Goal: Check status: Check status

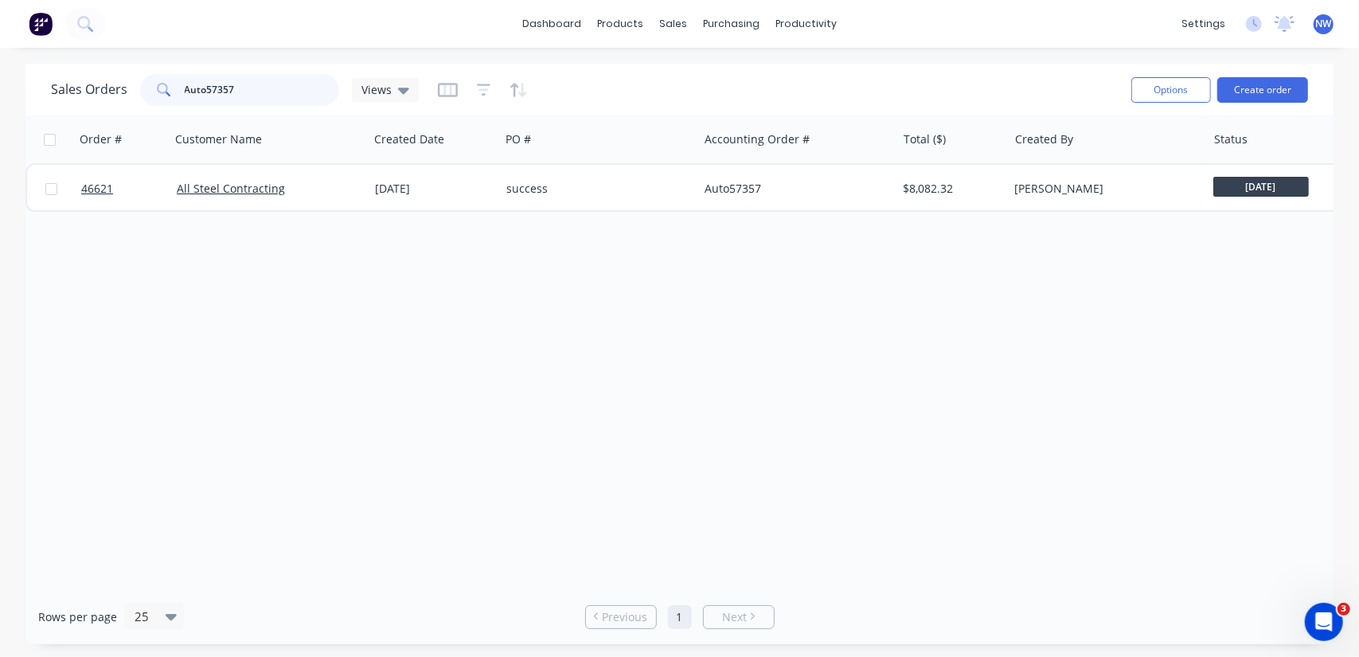
drag, startPoint x: 256, startPoint y: 93, endPoint x: 0, endPoint y: 104, distance: 256.6
click at [0, 104] on div "Sales Orders Auto57357 Views Options Create order Order # Customer Name Created…" at bounding box center [679, 354] width 1359 height 580
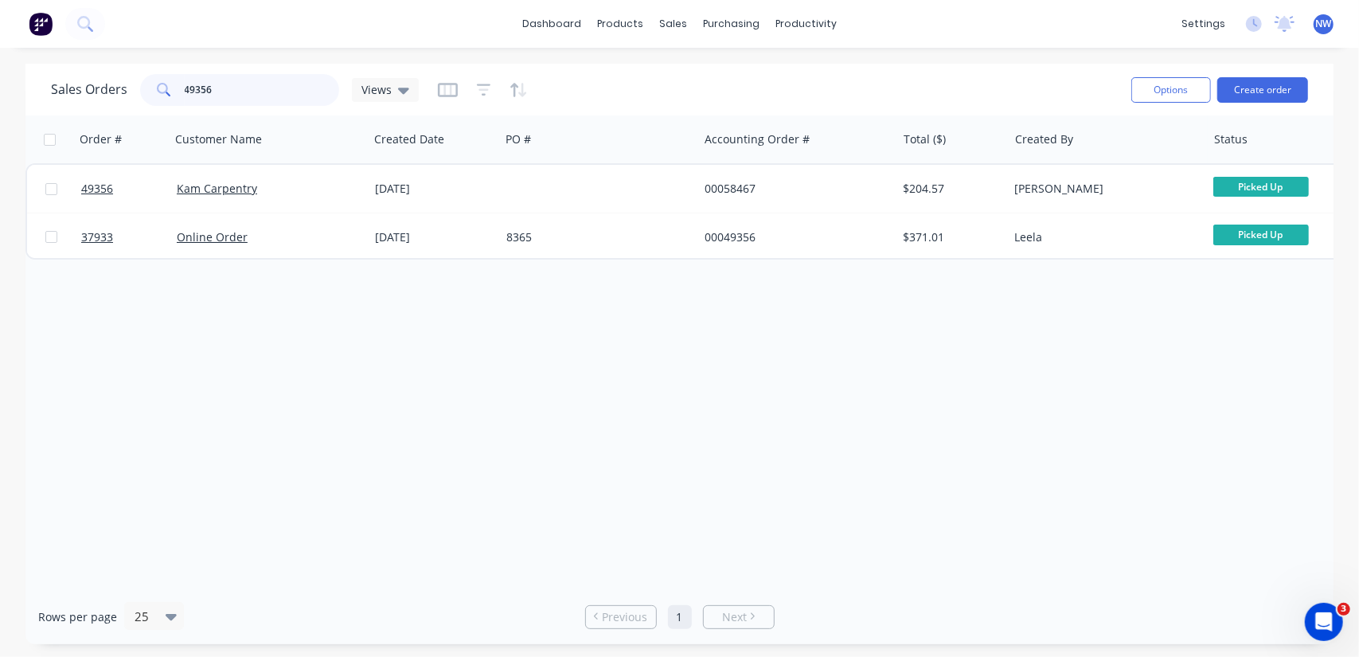
click at [237, 90] on input "49356" at bounding box center [262, 90] width 155 height 32
drag, startPoint x: 211, startPoint y: 87, endPoint x: 57, endPoint y: 55, distance: 157.7
click at [57, 93] on div "Sales Orders 49339 Views" at bounding box center [235, 90] width 368 height 32
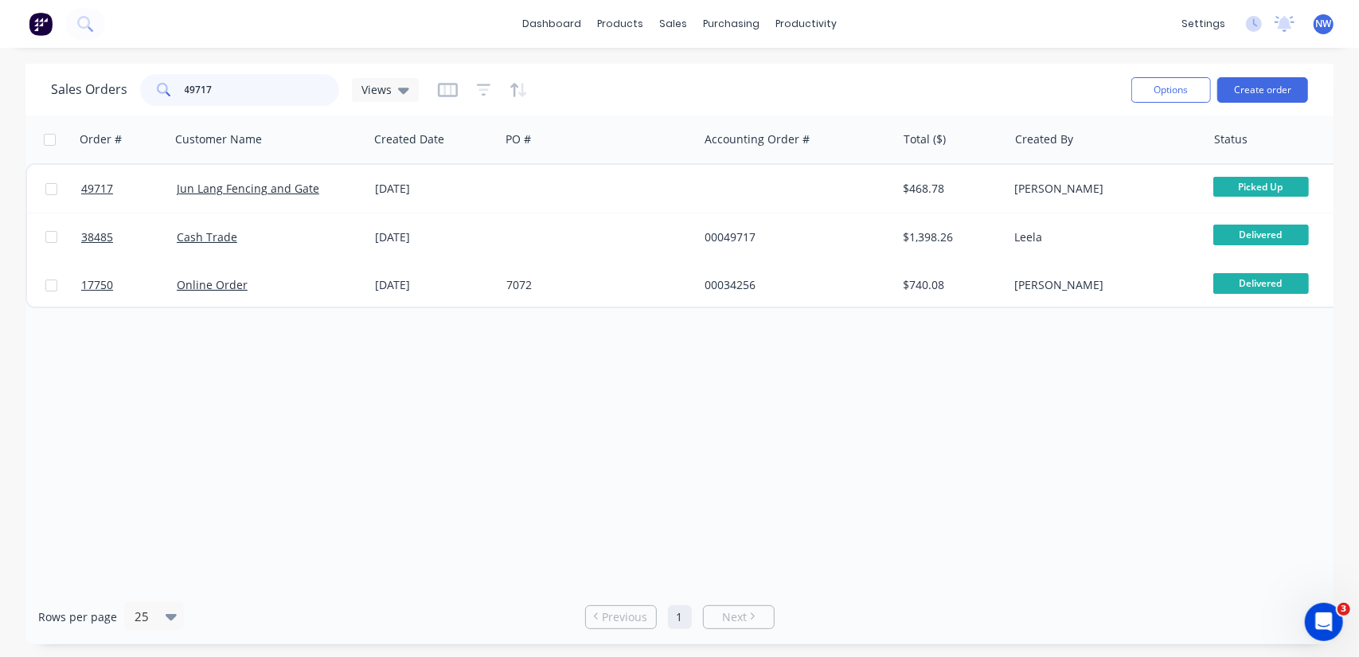
click at [237, 85] on input "49717" at bounding box center [262, 90] width 155 height 32
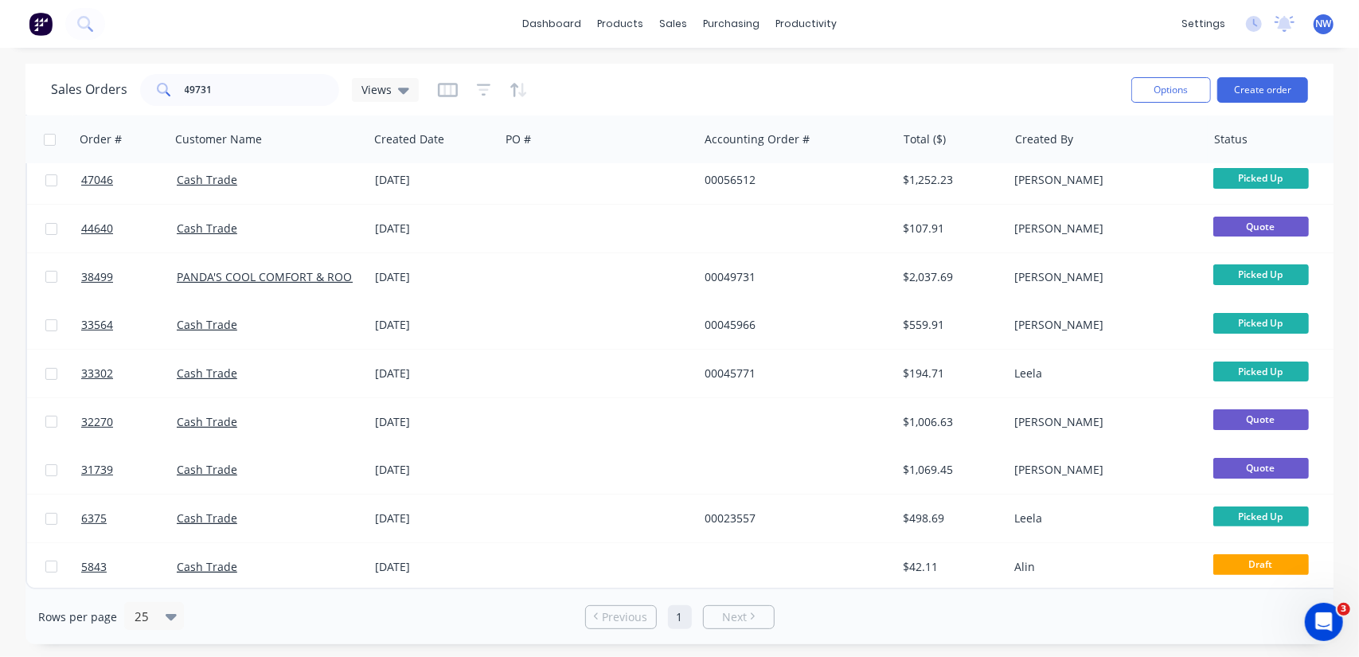
drag, startPoint x: 904, startPoint y: 577, endPoint x: 810, endPoint y: 582, distance: 94.1
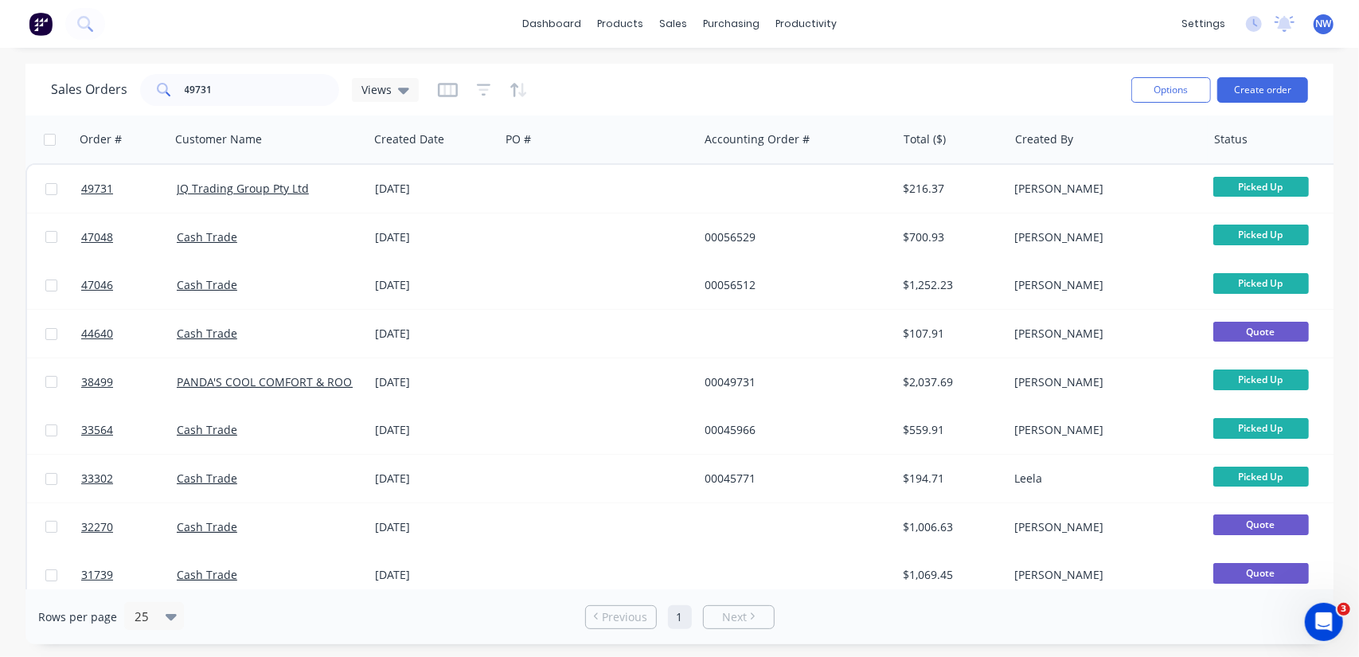
click at [877, 77] on div "Sales Orders 49731 Views" at bounding box center [585, 89] width 1068 height 39
click at [229, 93] on input "49731" at bounding box center [262, 90] width 155 height 32
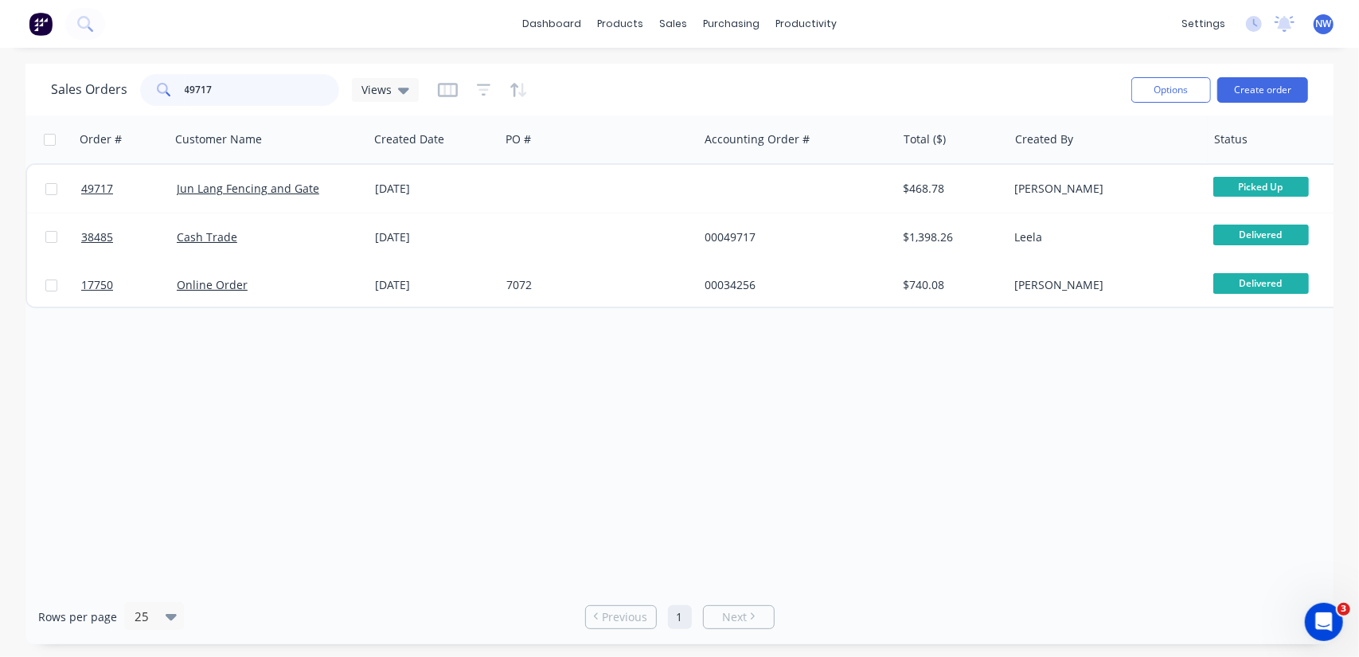
drag, startPoint x: 231, startPoint y: 97, endPoint x: 168, endPoint y: 106, distance: 63.5
click at [168, 106] on div "Sales Orders 49717 Views" at bounding box center [585, 89] width 1068 height 39
type input "58410"
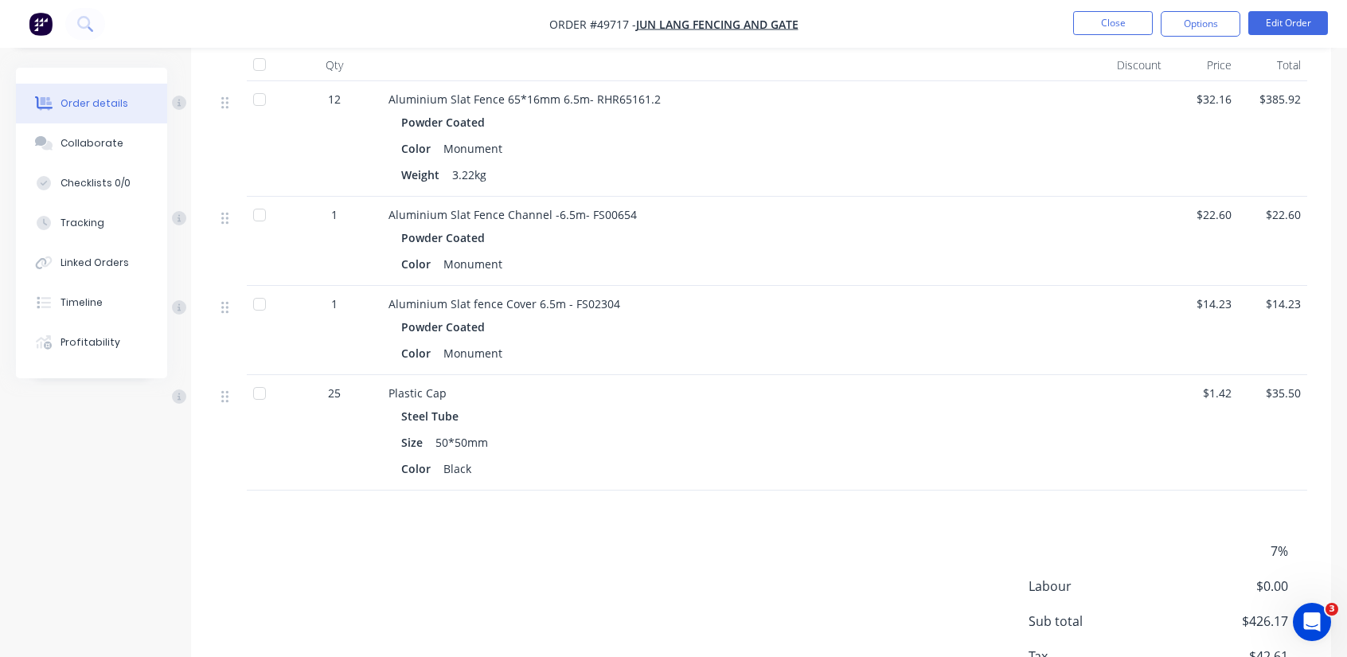
scroll to position [567, 0]
